Goal: Task Accomplishment & Management: Use online tool/utility

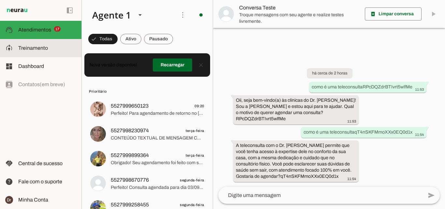
click at [44, 48] on span "Treinamento" at bounding box center [33, 48] width 30 height 6
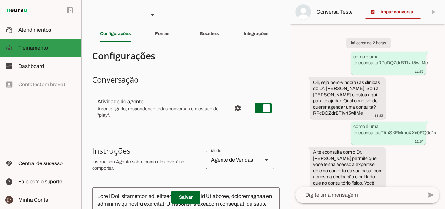
scroll to position [44, 0]
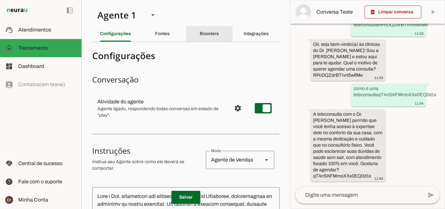
click at [200, 31] on div "Boosters" at bounding box center [209, 34] width 19 height 16
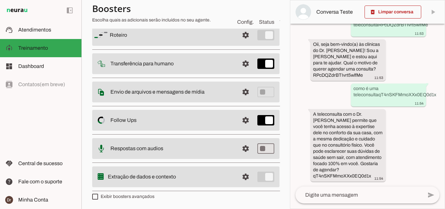
scroll to position [59, 0]
click at [0, 0] on slot "Envio de arquivos e mensagens de mídia Arquivos e mensagens de mídia O booster …" at bounding box center [0, 0] width 0 height 0
click at [238, 43] on span at bounding box center [246, 35] width 16 height 16
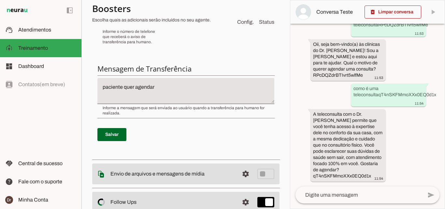
scroll to position [219, 0]
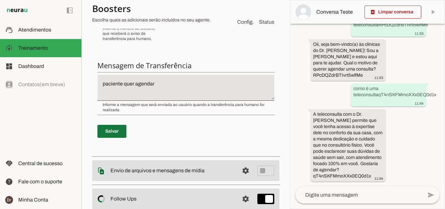
click at [117, 134] on span at bounding box center [111, 132] width 29 height 16
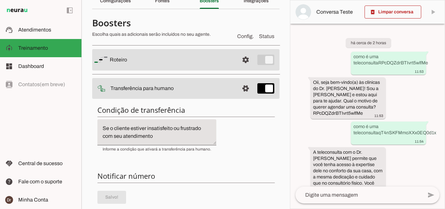
scroll to position [0, 0]
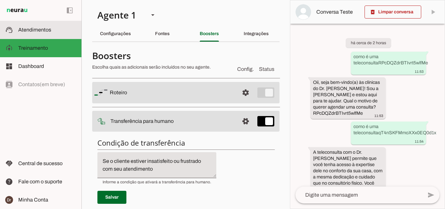
click at [53, 30] on slot at bounding box center [47, 30] width 58 height 8
